Goal: Transaction & Acquisition: Obtain resource

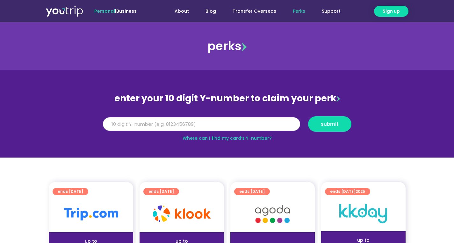
click at [171, 126] on input "Y Number" at bounding box center [201, 124] width 197 height 14
click at [331, 130] on button "submit" at bounding box center [329, 124] width 43 height 16
click at [349, 150] on section "enter your 10 digit Y-number to claim your perk Y Number 5162400139393933 submi…" at bounding box center [227, 114] width 454 height 88
click at [232, 137] on link "Where can I find my card’s Y-number?" at bounding box center [226, 138] width 89 height 6
click at [134, 125] on input "5162400139393933" at bounding box center [201, 124] width 197 height 14
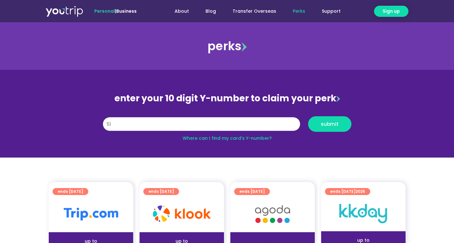
type input "5"
type input "8185592213"
click at [314, 130] on button "submit" at bounding box center [329, 124] width 43 height 16
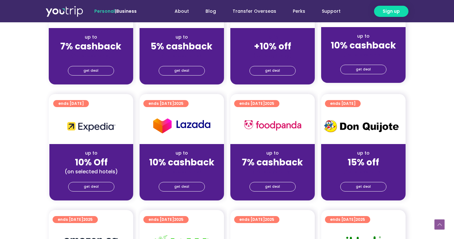
scroll to position [255, 0]
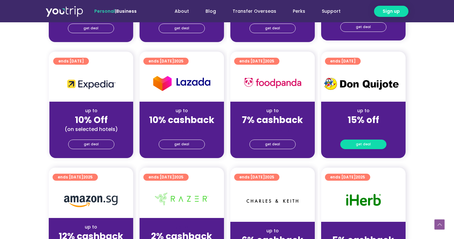
click at [360, 145] on span "get deal" at bounding box center [363, 144] width 15 height 9
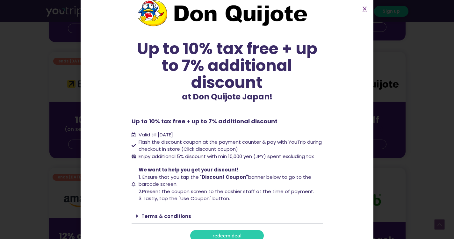
scroll to position [24, 0]
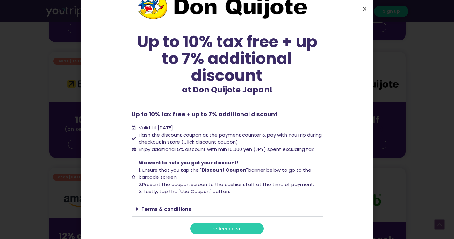
click at [362, 10] on icon "Close" at bounding box center [364, 8] width 5 height 5
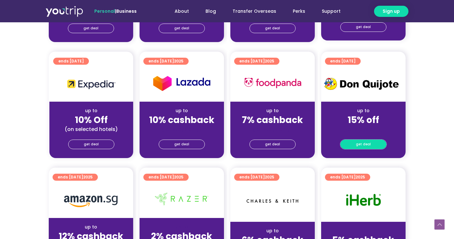
scroll to position [159, 0]
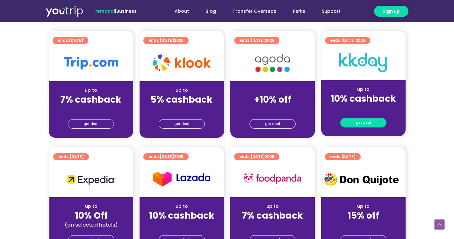
click at [352, 122] on link "get deal" at bounding box center [363, 123] width 46 height 10
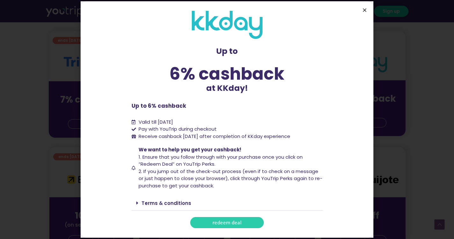
click at [365, 11] on icon "Close" at bounding box center [364, 10] width 5 height 5
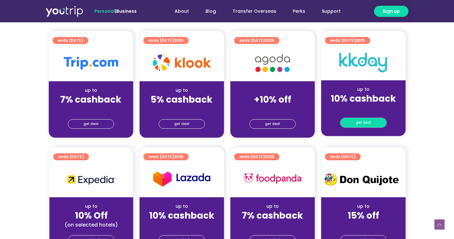
scroll to position [165, 0]
